Goal: Complete application form

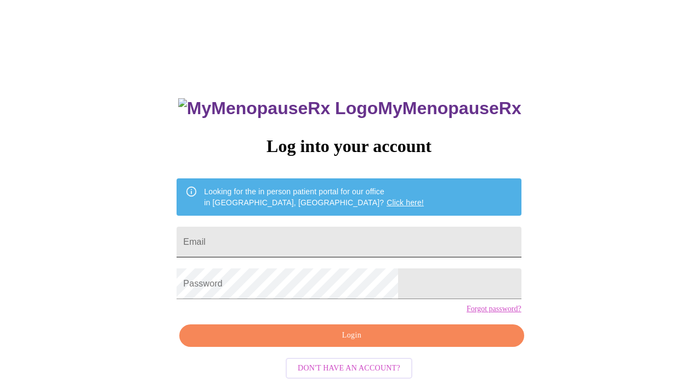
click at [344, 246] on input "Email" at bounding box center [349, 241] width 344 height 31
type input "[EMAIL_ADDRESS][DOMAIN_NAME]"
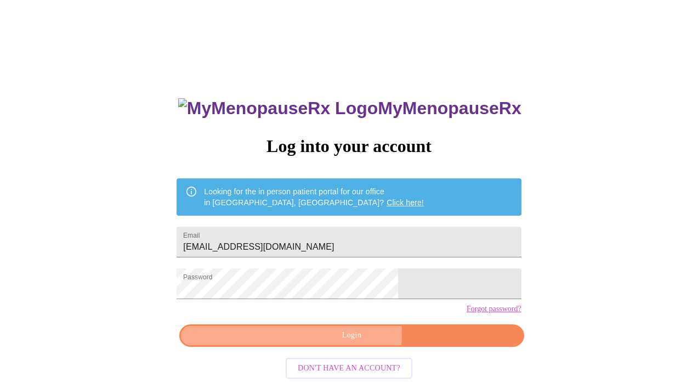
click at [351, 342] on span "Login" at bounding box center [351, 335] width 319 height 14
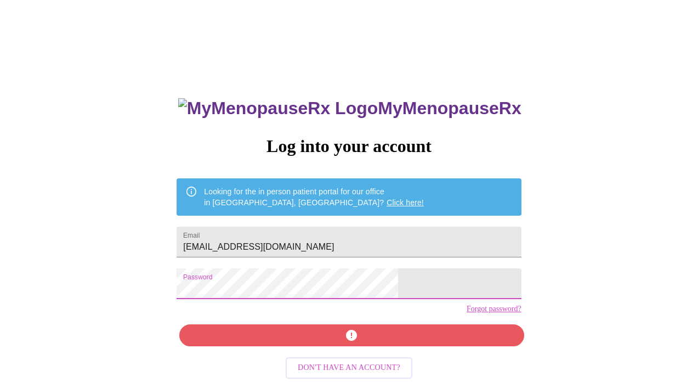
click at [212, 291] on div "MyMenopauseRx Log into your account Looking for the in person patient portal fo…" at bounding box center [348, 233] width 689 height 458
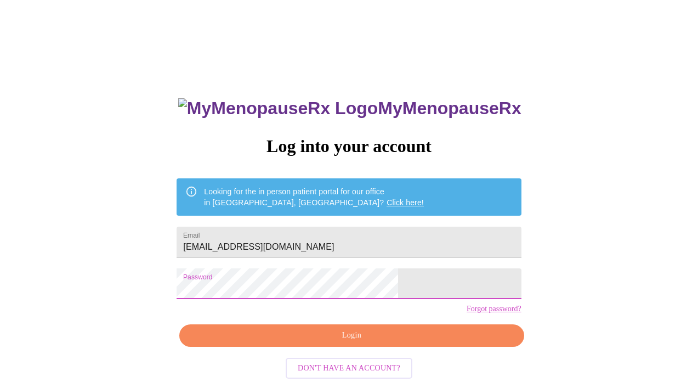
scroll to position [20, 0]
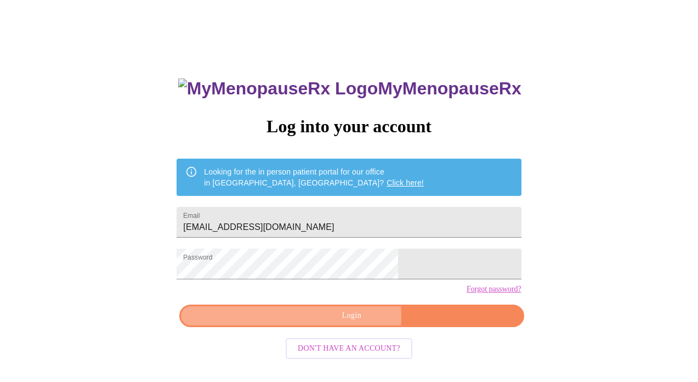
click at [339, 322] on span "Login" at bounding box center [351, 316] width 319 height 14
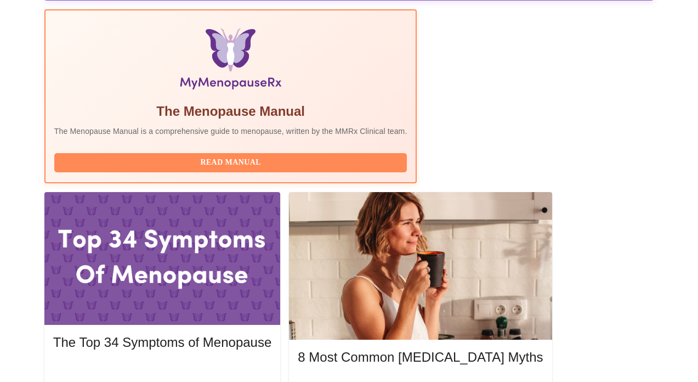
scroll to position [360, 0]
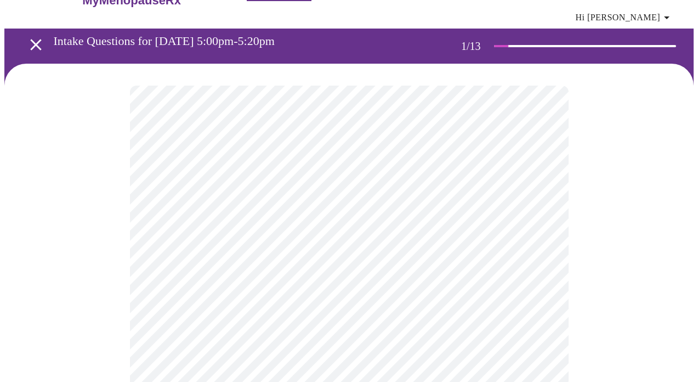
scroll to position [53, 0]
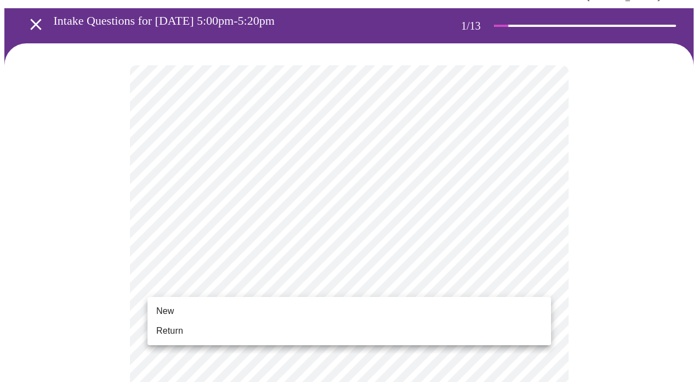
click at [219, 330] on li "Return" at bounding box center [349, 331] width 404 height 20
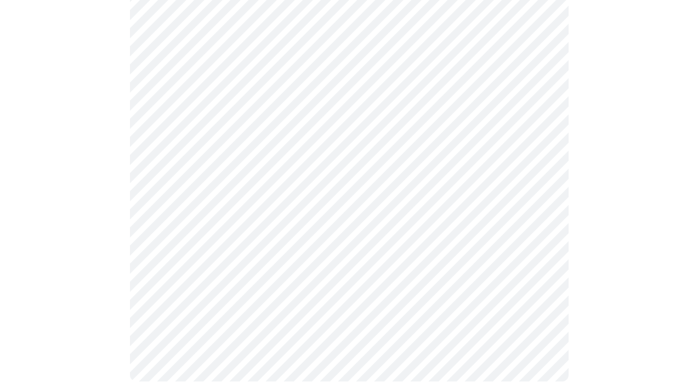
scroll to position [0, 0]
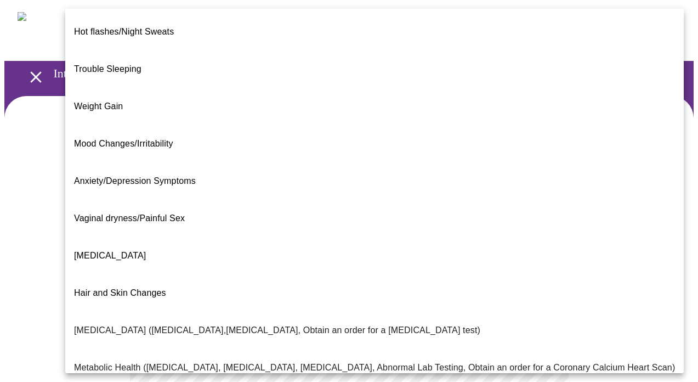
click at [473, 248] on body "MyMenopauseRx Appointments Messaging Labs Uploads Medications Community Refer a…" at bounding box center [348, 341] width 689 height 674
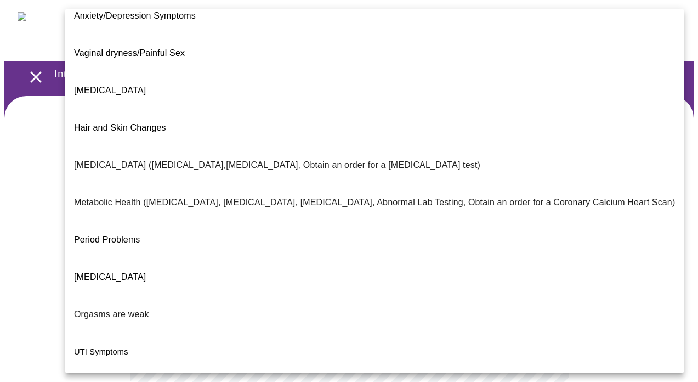
scroll to position [186, 0]
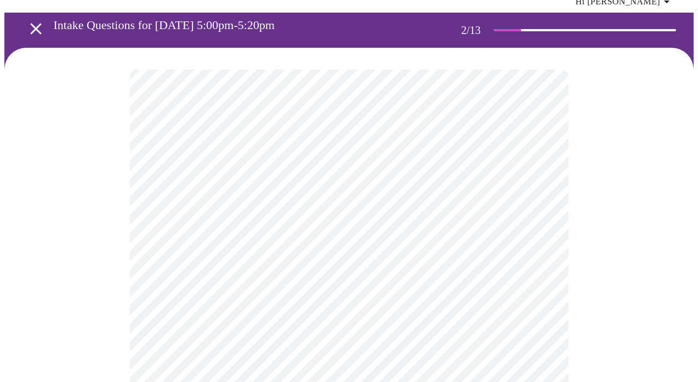
scroll to position [77, 0]
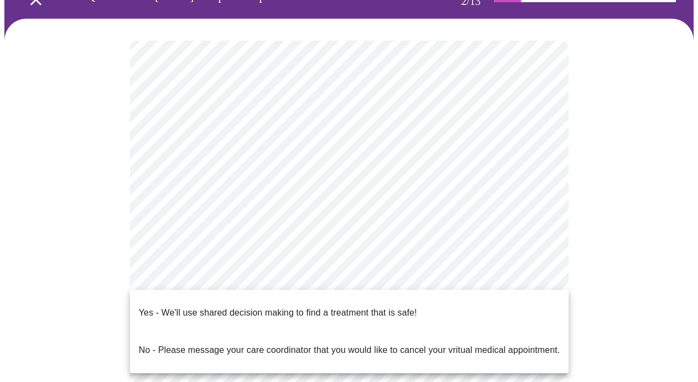
click at [482, 272] on body "MyMenopauseRx Appointments Messaging Labs Uploads Medications Community Refer a…" at bounding box center [348, 261] width 689 height 668
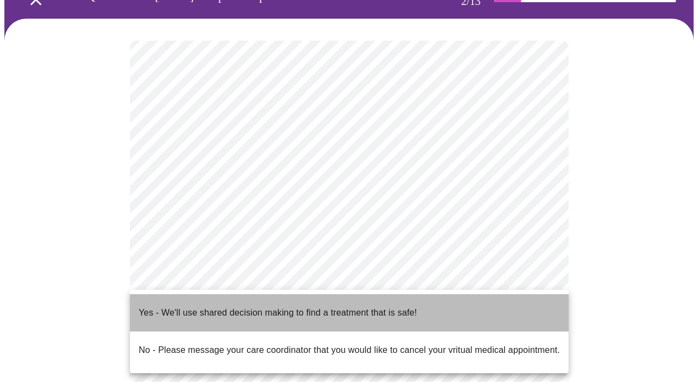
click at [421, 304] on li "Yes - We'll use shared decision making to find a treatment that is safe!" at bounding box center [349, 312] width 439 height 37
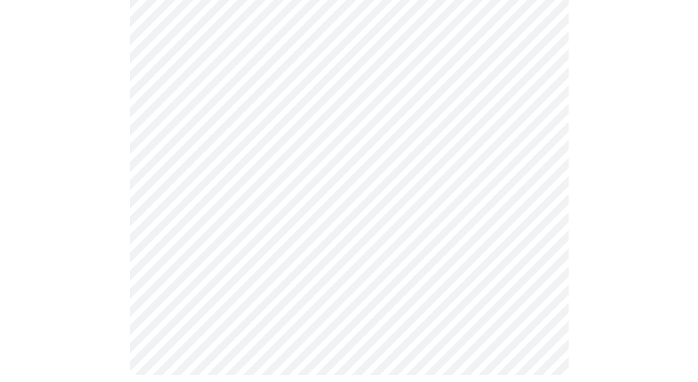
scroll to position [0, 0]
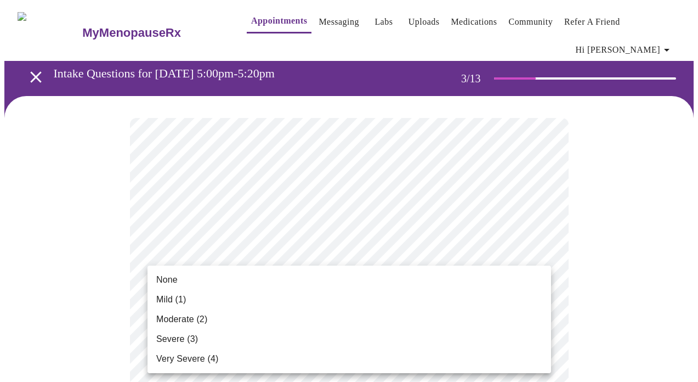
click at [246, 277] on li "None" at bounding box center [349, 280] width 404 height 20
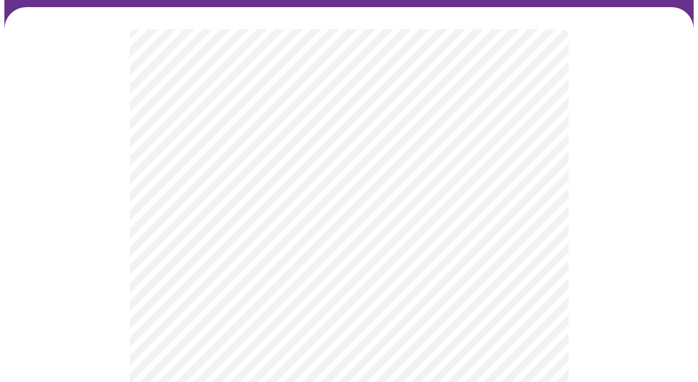
scroll to position [90, 0]
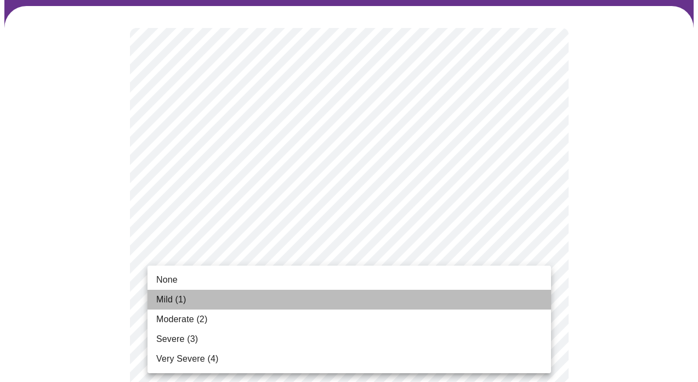
click at [313, 297] on li "Mild (1)" at bounding box center [349, 299] width 404 height 20
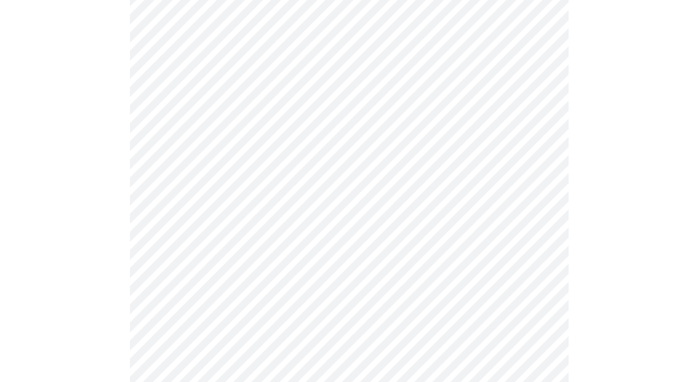
scroll to position [182, 0]
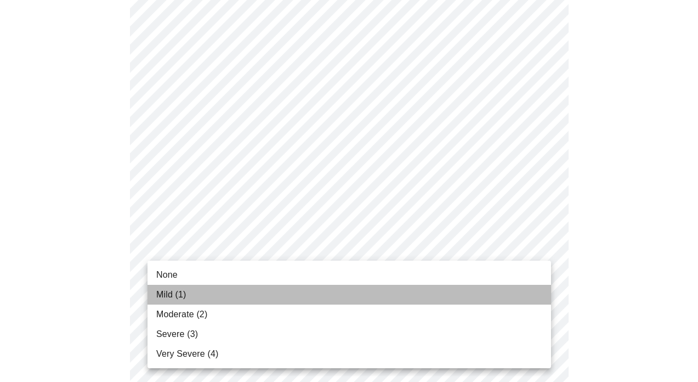
click at [208, 292] on li "Mild (1)" at bounding box center [349, 295] width 404 height 20
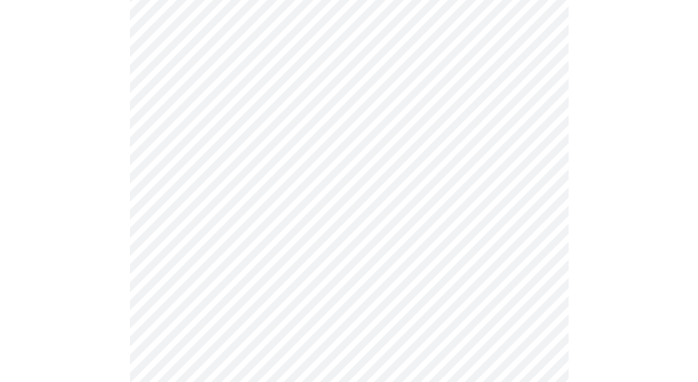
scroll to position [236, 0]
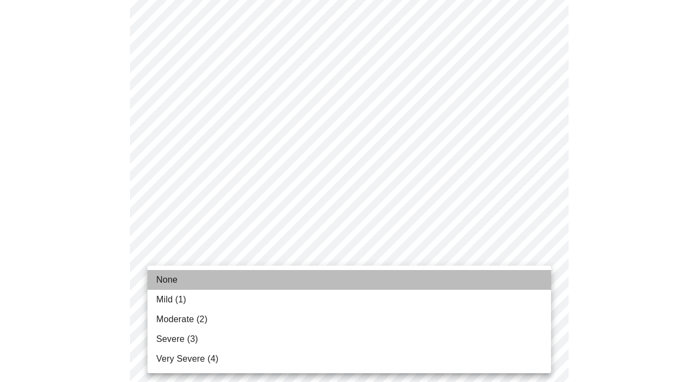
click at [229, 281] on li "None" at bounding box center [349, 280] width 404 height 20
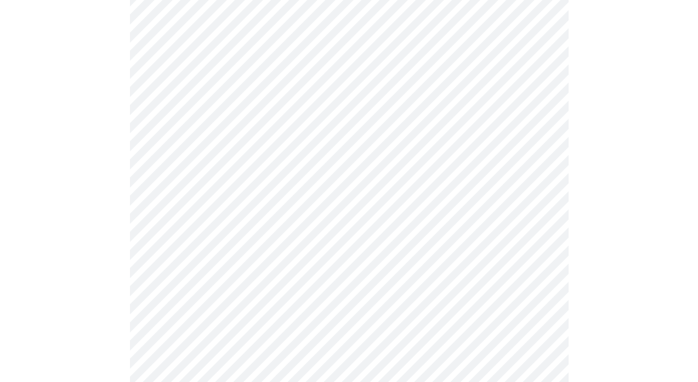
scroll to position [367, 0]
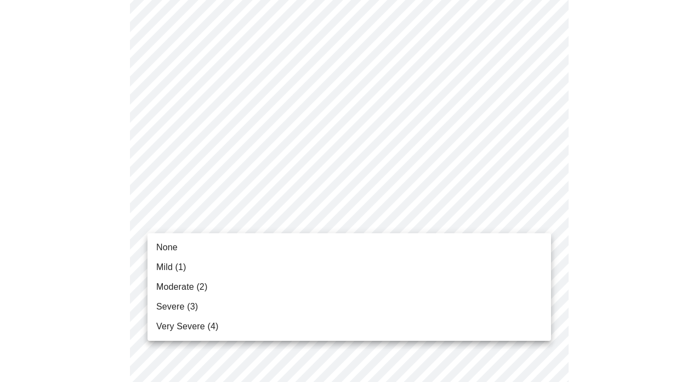
click at [281, 220] on body "MyMenopauseRx Appointments Messaging Labs Uploads Medications Community Refer a…" at bounding box center [348, 343] width 689 height 1412
click at [265, 247] on li "None" at bounding box center [349, 247] width 404 height 20
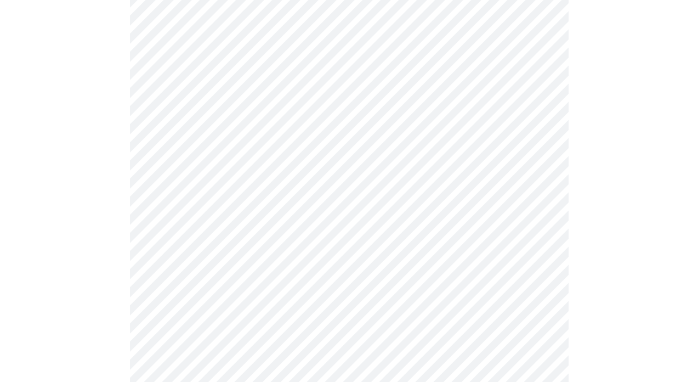
scroll to position [420, 0]
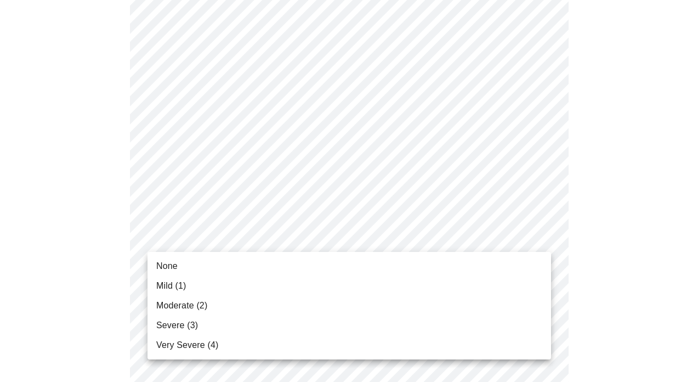
click at [285, 241] on body "MyMenopauseRx Appointments Messaging Labs Uploads Medications Community Refer a…" at bounding box center [348, 282] width 689 height 1397
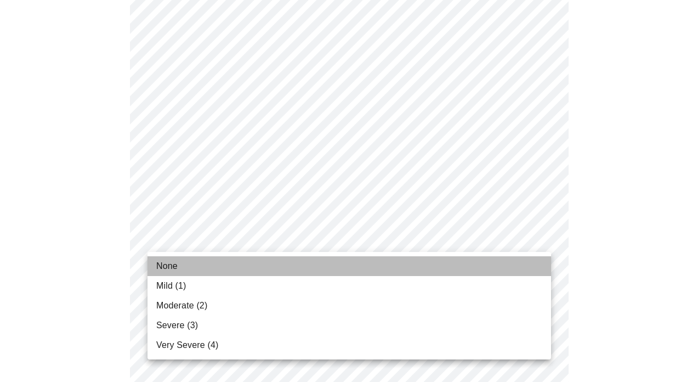
click at [264, 259] on li "None" at bounding box center [349, 266] width 404 height 20
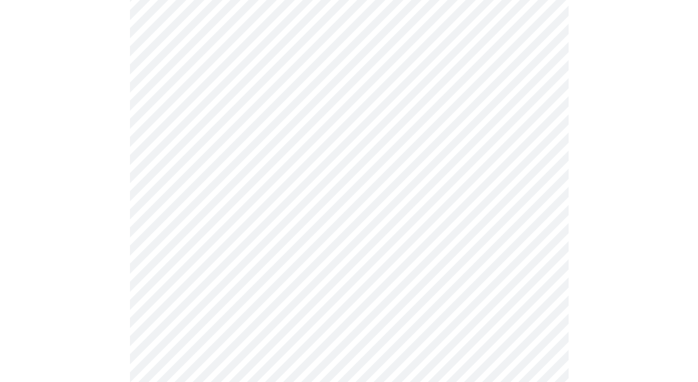
scroll to position [534, 0]
click at [309, 210] on body "MyMenopauseRx Appointments Messaging Labs Uploads Medications Community Refer a…" at bounding box center [348, 161] width 689 height 1382
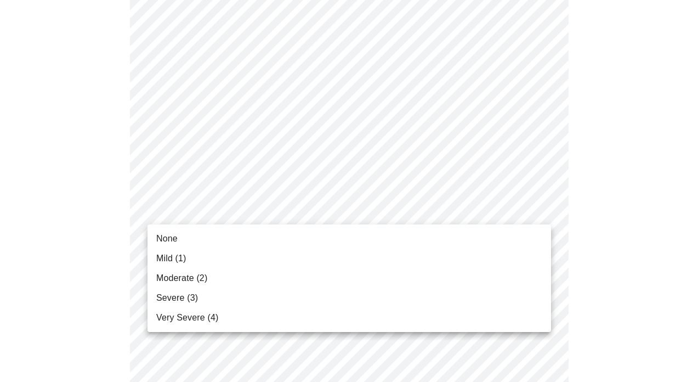
click at [177, 238] on li "None" at bounding box center [349, 239] width 404 height 20
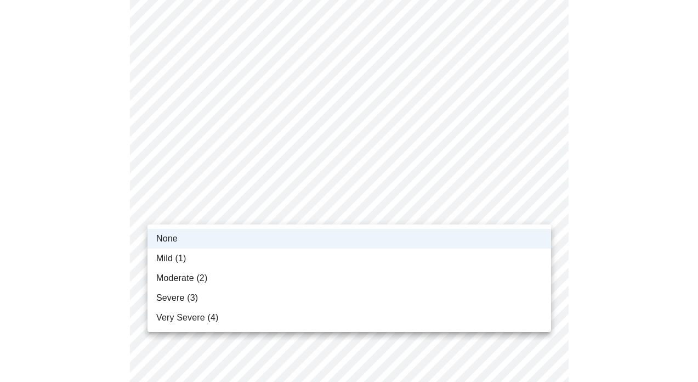
click at [209, 216] on body "MyMenopauseRx Appointments Messaging Labs Uploads Medications Community Refer a…" at bounding box center [348, 153] width 689 height 1366
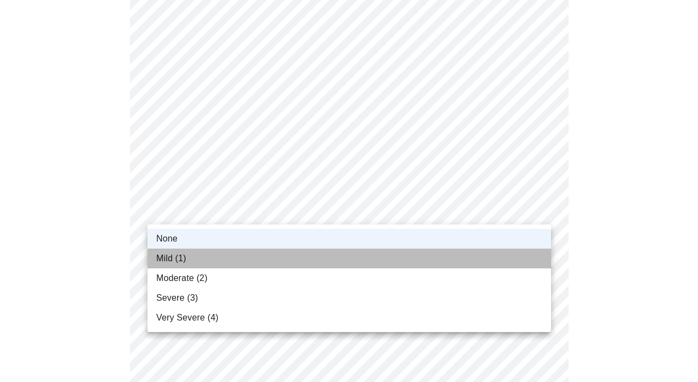
click at [201, 257] on li "Mild (1)" at bounding box center [349, 258] width 404 height 20
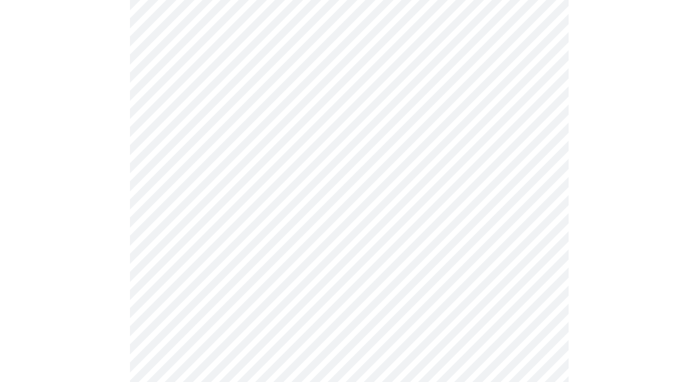
scroll to position [627, 0]
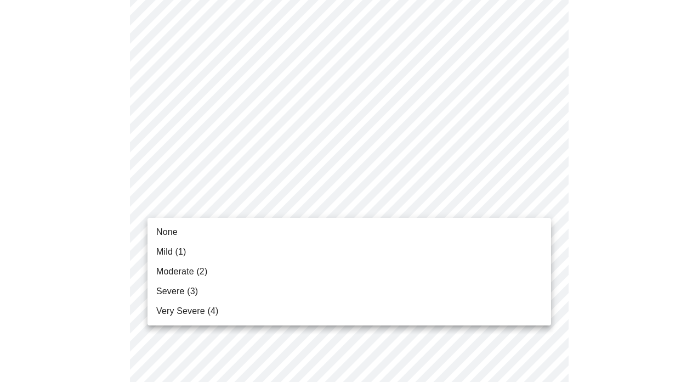
click at [335, 203] on body "MyMenopauseRx Appointments Messaging Labs Uploads Medications Community Refer a…" at bounding box center [348, 60] width 689 height 1366
click at [182, 248] on span "Mild (1)" at bounding box center [171, 251] width 30 height 13
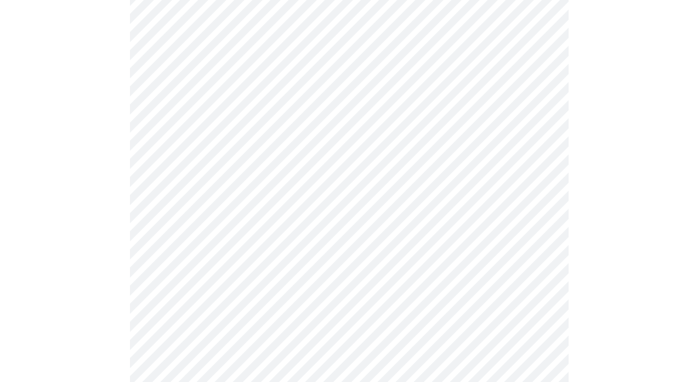
scroll to position [740, 0]
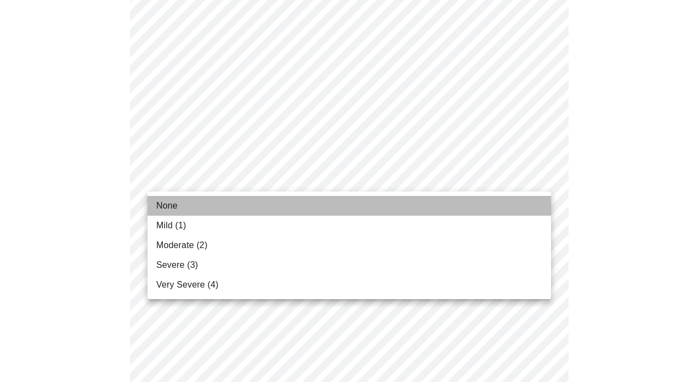
click at [184, 201] on li "None" at bounding box center [349, 206] width 404 height 20
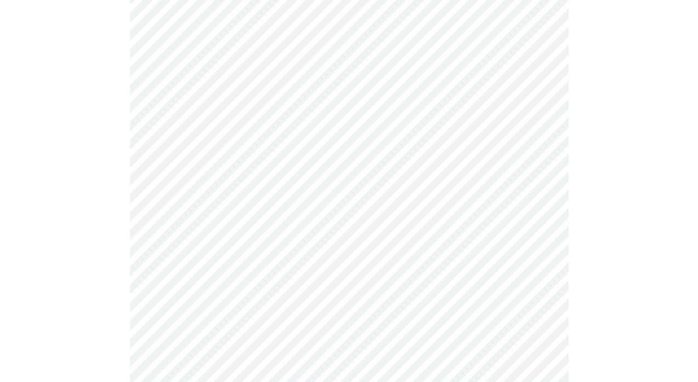
scroll to position [835, 0]
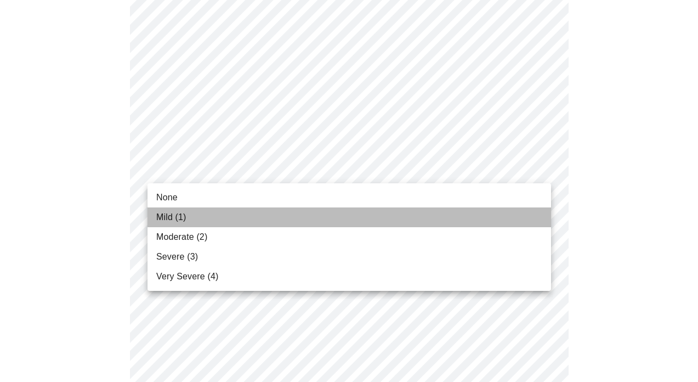
click at [188, 218] on li "Mild (1)" at bounding box center [349, 217] width 404 height 20
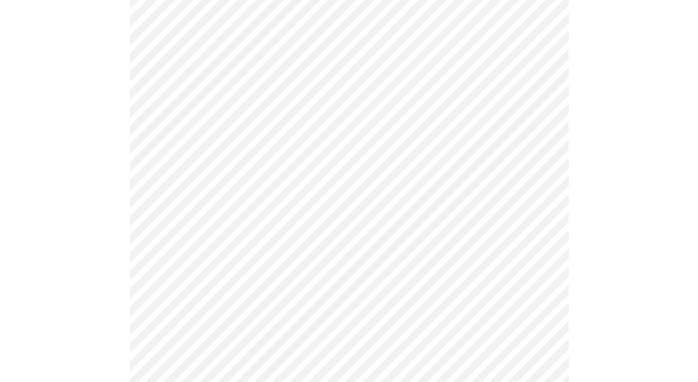
scroll to position [862, 0]
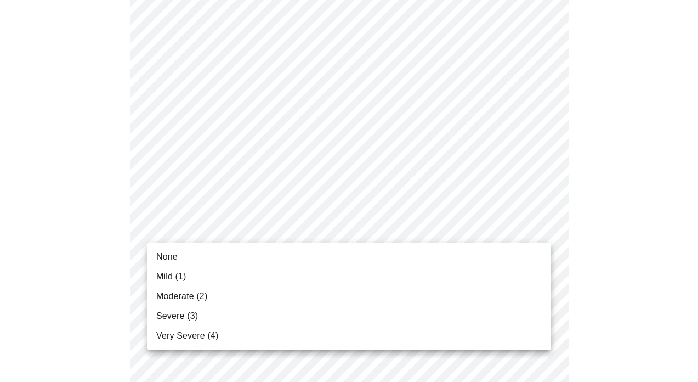
click at [183, 259] on li "None" at bounding box center [349, 257] width 404 height 20
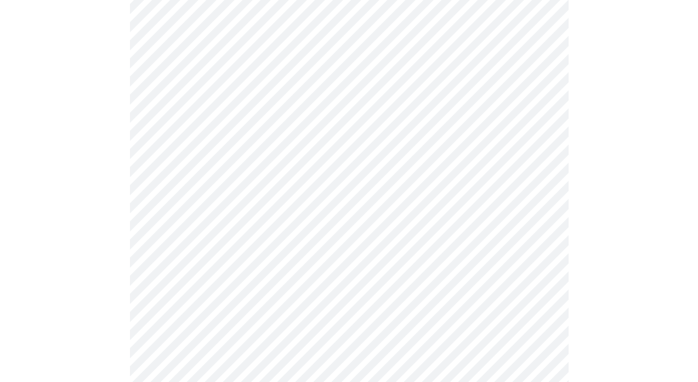
scroll to position [457, 0]
click at [405, 191] on body "MyMenopauseRx Appointments Messaging Labs Uploads Medications Community Refer a…" at bounding box center [348, 74] width 689 height 1053
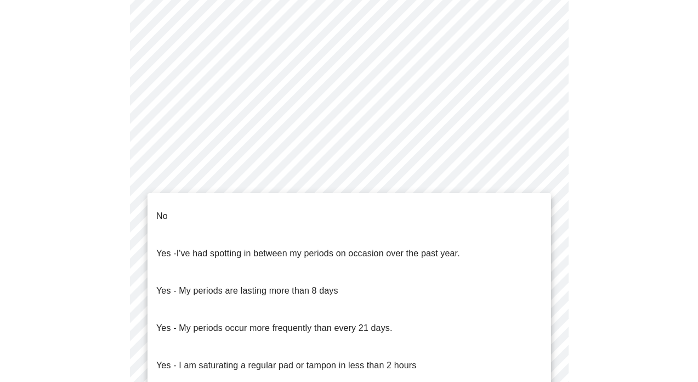
click at [354, 200] on li "No" at bounding box center [349, 215] width 404 height 37
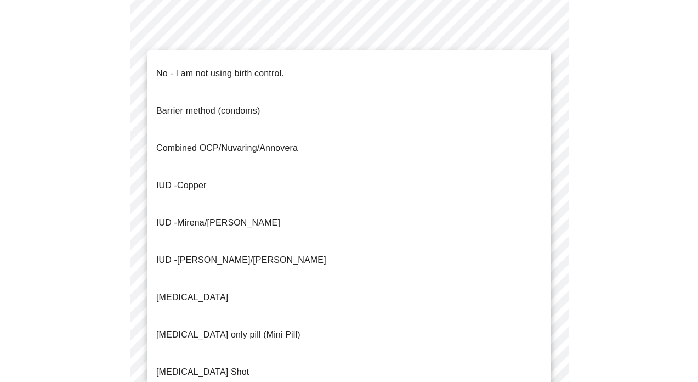
click at [334, 269] on body "MyMenopauseRx Appointments Messaging Labs Uploads Medications Community Refer a…" at bounding box center [348, 71] width 689 height 1047
click at [303, 71] on li "No - I am not using birth control." at bounding box center [349, 73] width 404 height 37
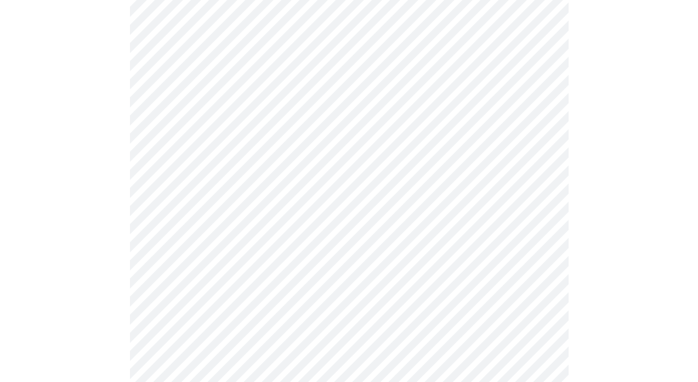
scroll to position [581, 0]
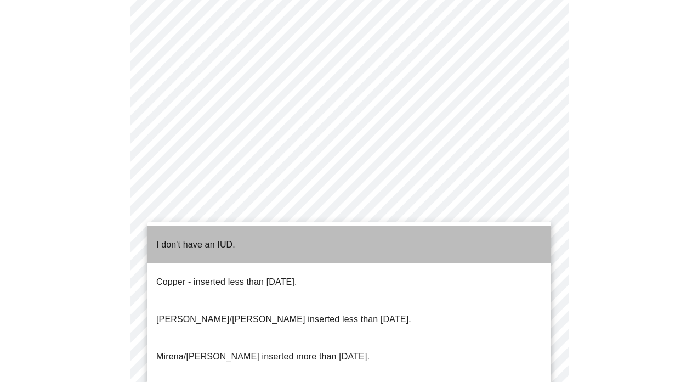
click at [309, 235] on li "I don't have an IUD." at bounding box center [349, 244] width 404 height 37
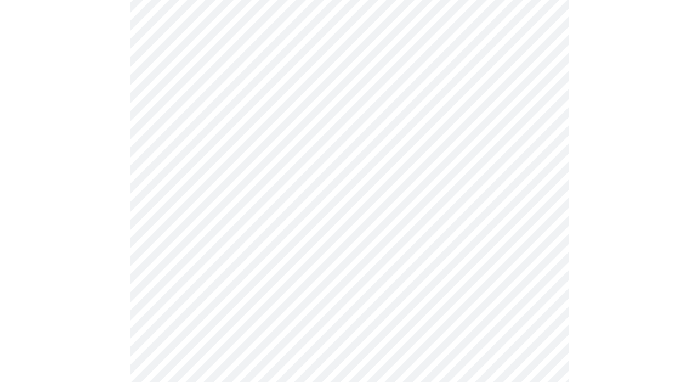
scroll to position [652, 0]
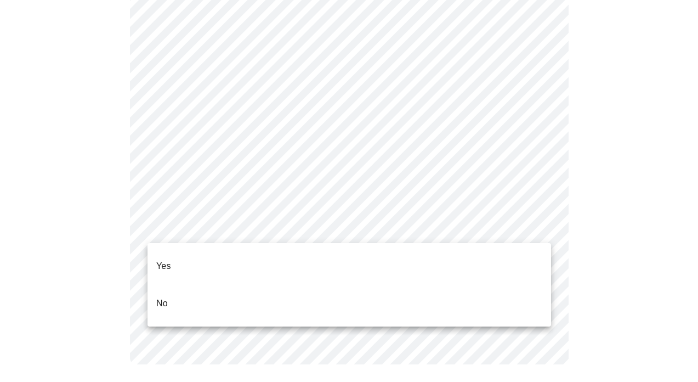
click at [270, 258] on li "Yes" at bounding box center [349, 265] width 404 height 37
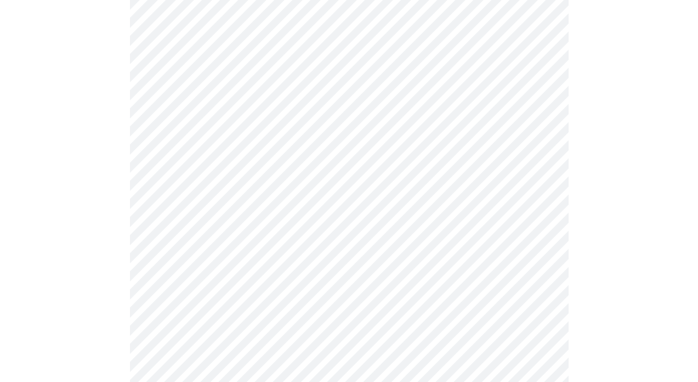
scroll to position [158, 0]
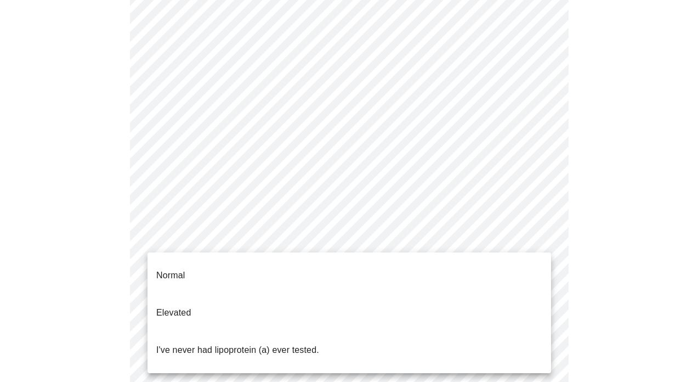
click at [440, 235] on body "MyMenopauseRx Appointments Messaging Labs Uploads Medications Community Refer a…" at bounding box center [348, 259] width 689 height 826
click at [376, 331] on li "I've never had lipoprotein (a) ever tested." at bounding box center [349, 349] width 404 height 37
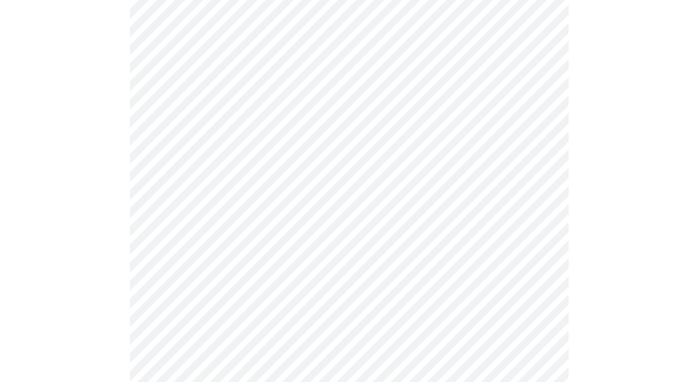
scroll to position [2753, 0]
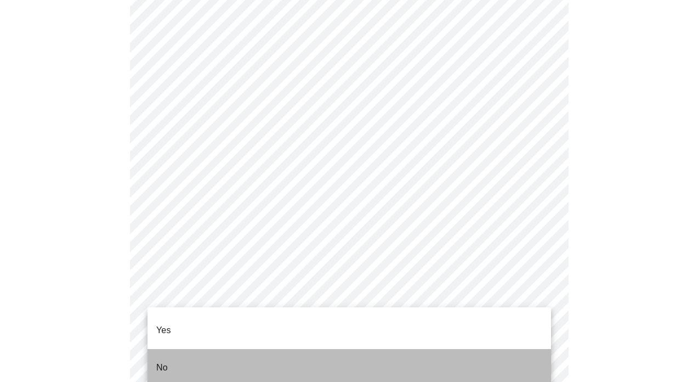
click at [350, 350] on li "No" at bounding box center [349, 367] width 404 height 37
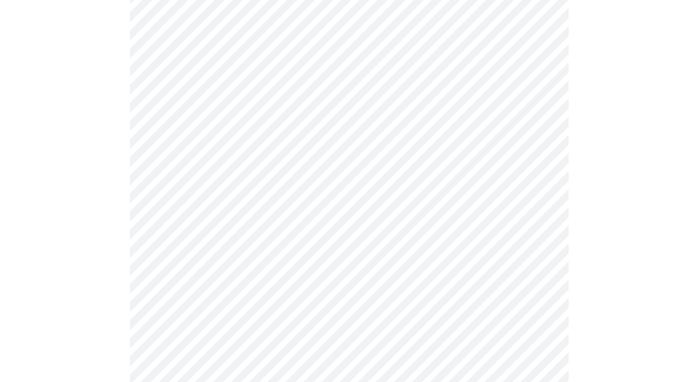
scroll to position [459, 0]
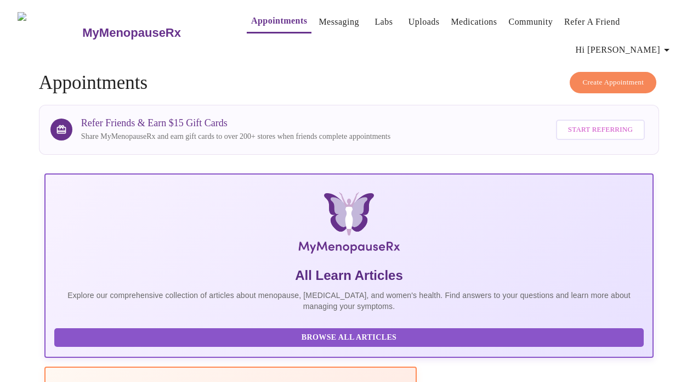
click at [669, 49] on icon "button" at bounding box center [666, 50] width 5 height 3
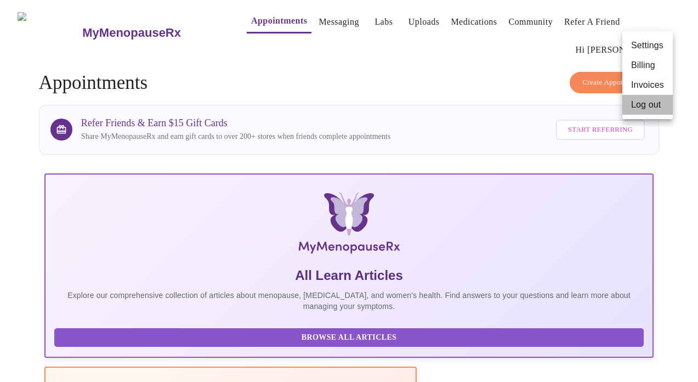
click at [643, 104] on li "Log out" at bounding box center [647, 105] width 50 height 20
